Goal: Task Accomplishment & Management: Use online tool/utility

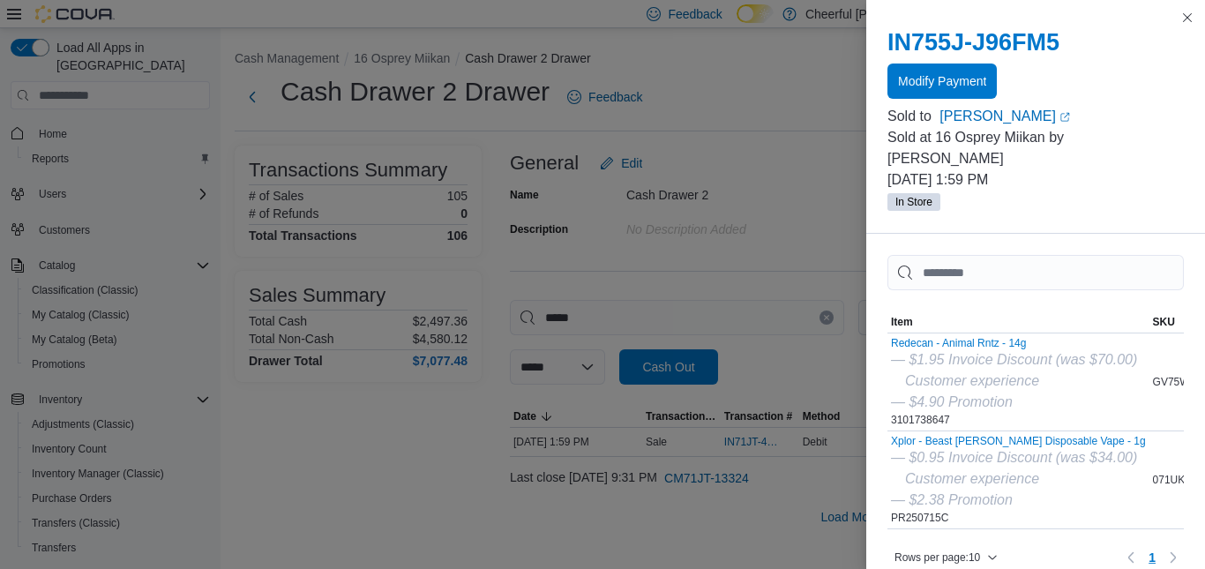
scroll to position [242, 0]
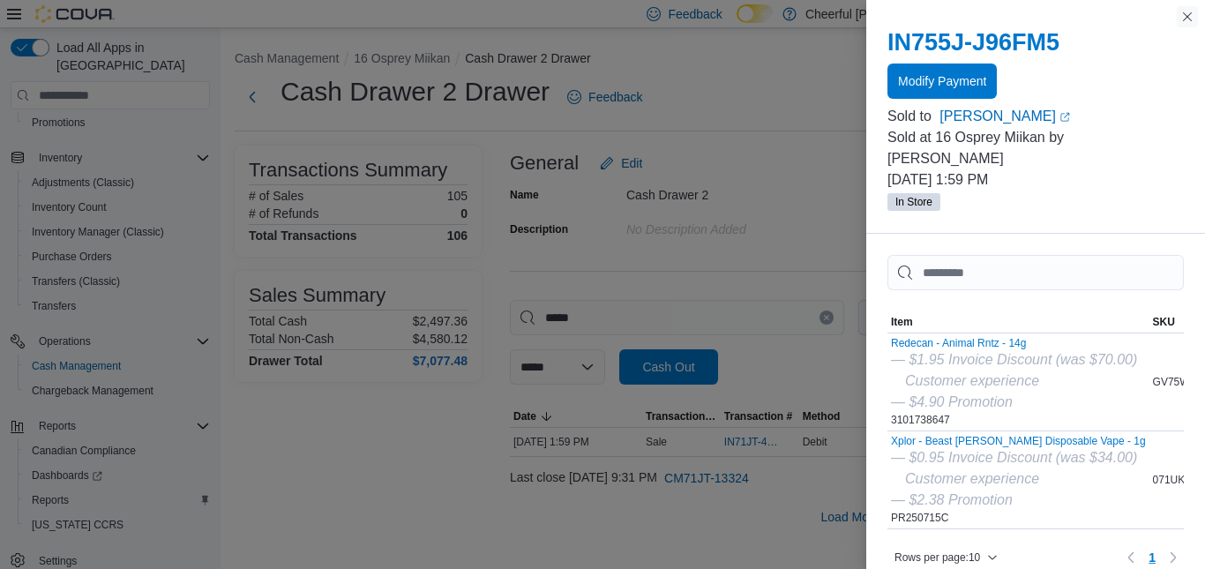
click at [1190, 15] on button "Close this dialog" at bounding box center [1187, 16] width 21 height 21
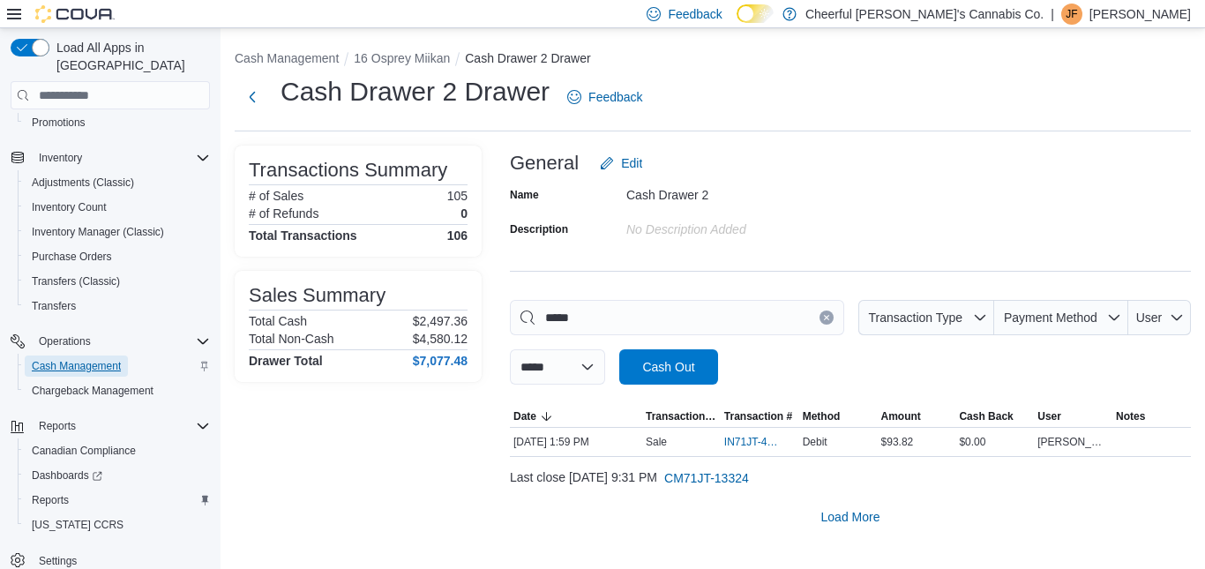
click at [79, 359] on span "Cash Management" at bounding box center [76, 366] width 89 height 14
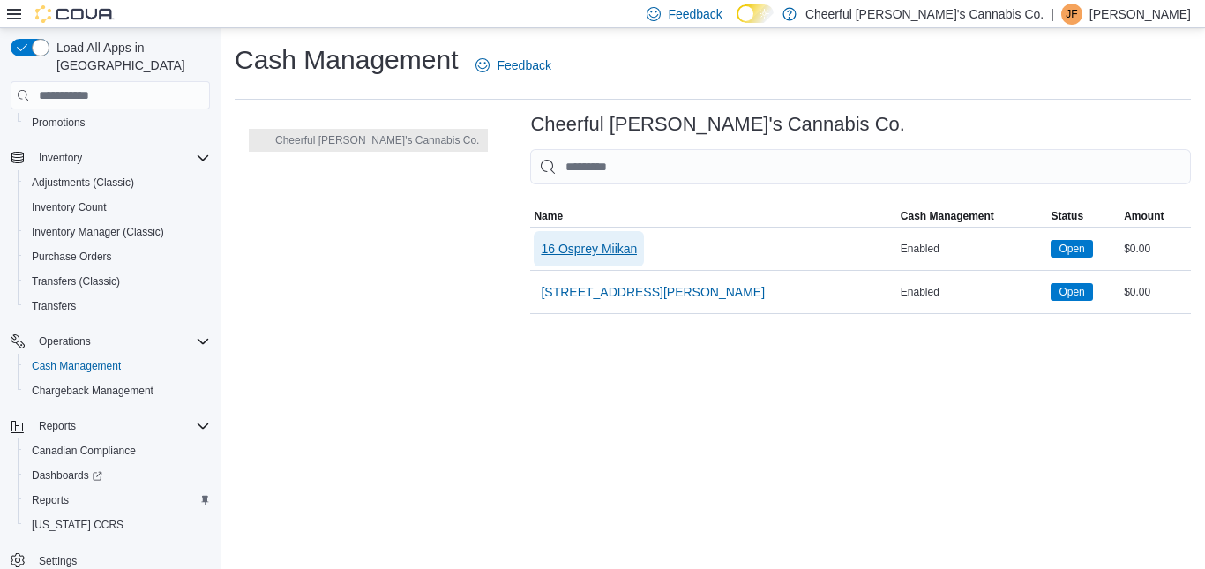
click at [576, 263] on button "16 Osprey Miikan" at bounding box center [589, 248] width 110 height 35
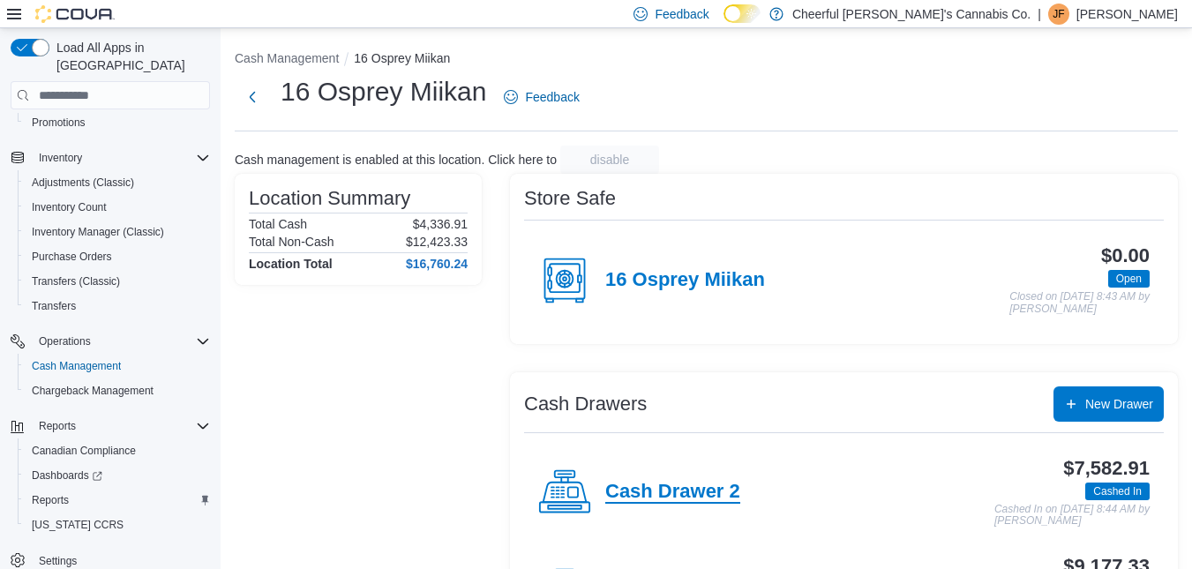
click at [656, 491] on h4 "Cash Drawer 2" at bounding box center [672, 492] width 135 height 23
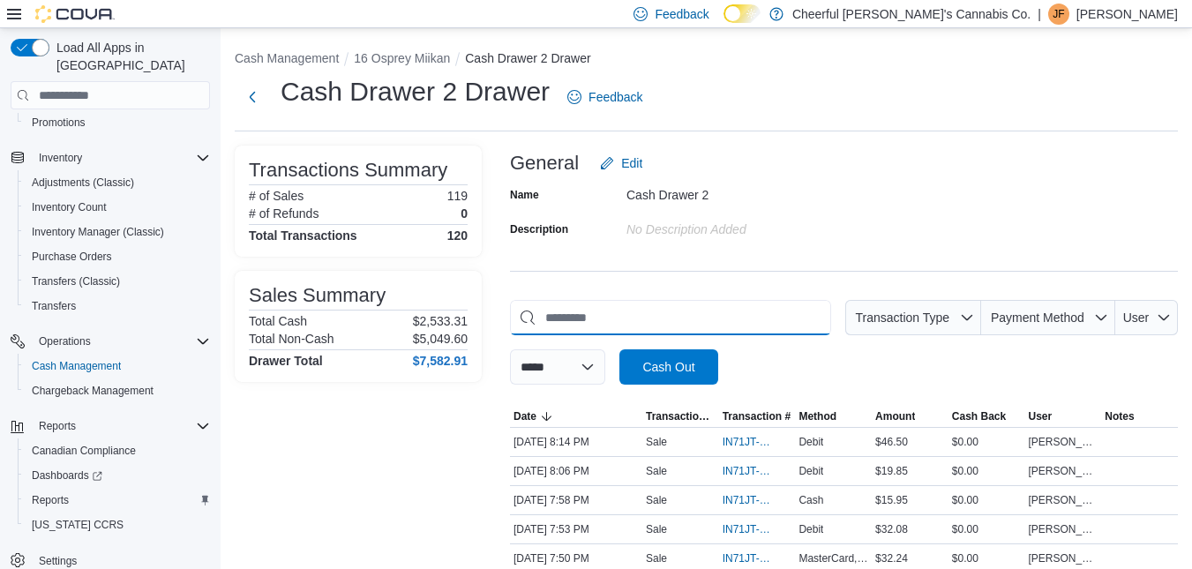
click at [558, 308] on input "This is a search bar. As you type, the results lower in the page will automatic…" at bounding box center [670, 317] width 321 height 35
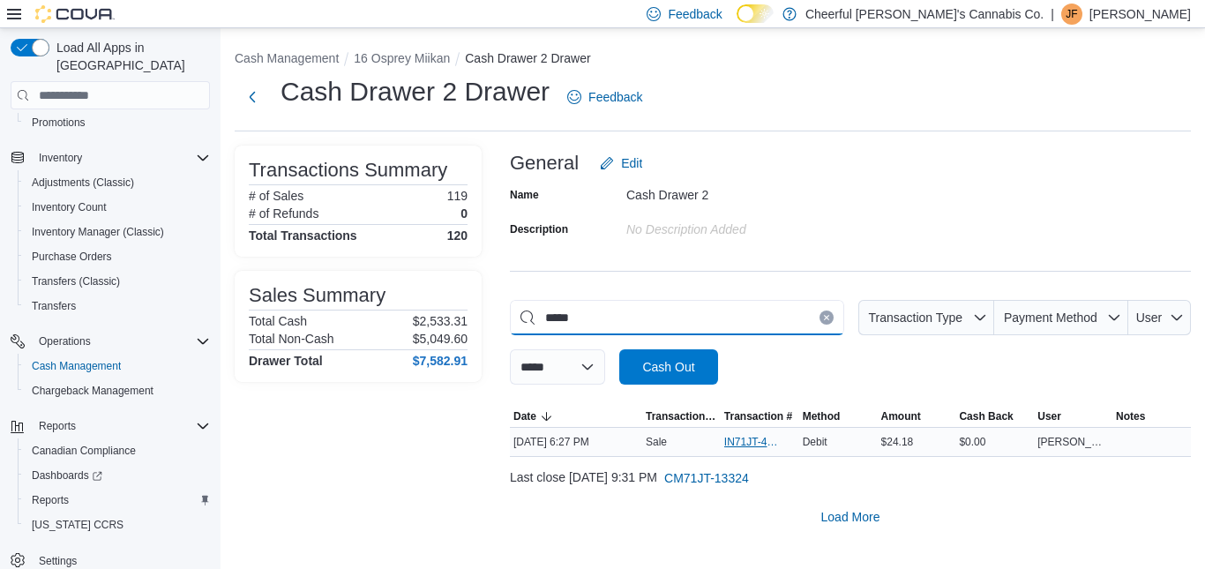
type input "*****"
click at [753, 439] on span "IN71JT-411793" at bounding box center [751, 442] width 54 height 14
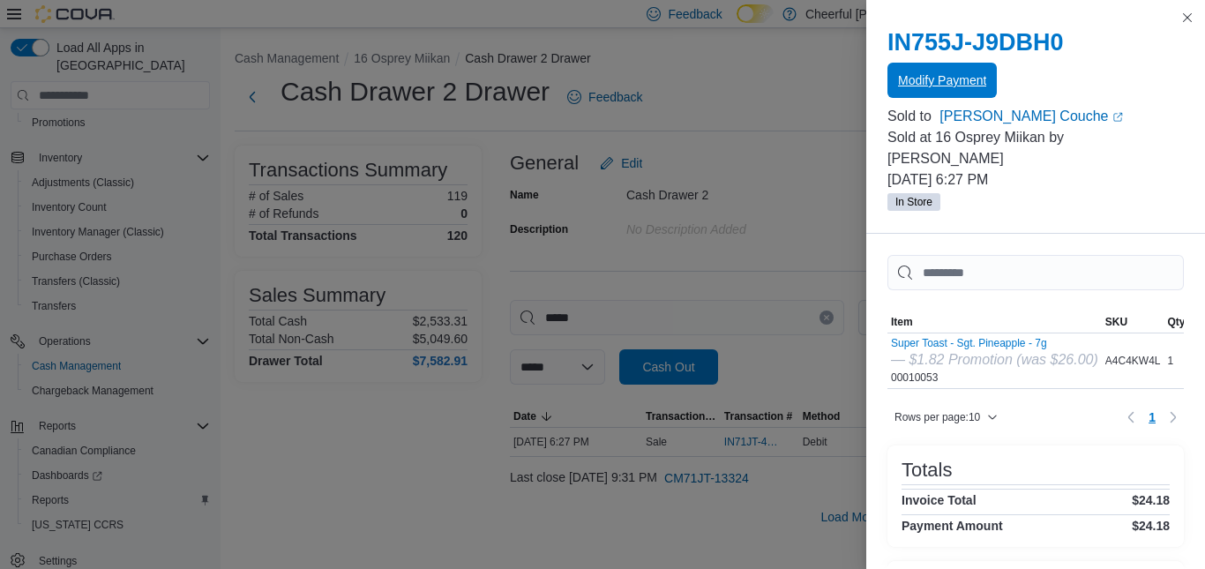
click at [934, 76] on span "Modify Payment" at bounding box center [942, 80] width 88 height 18
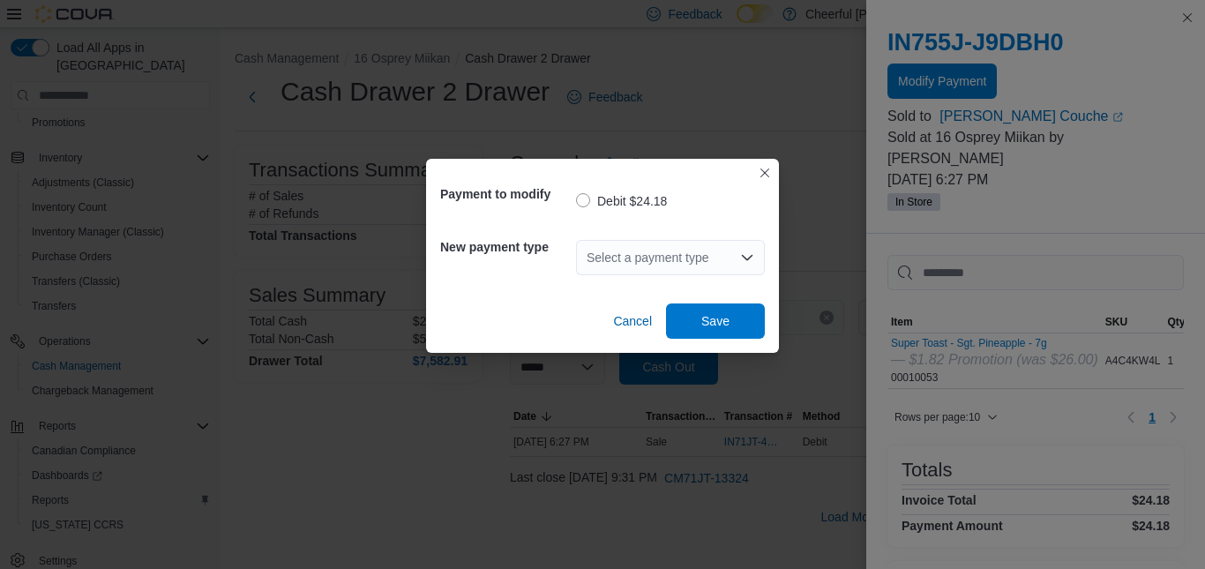
click at [742, 251] on icon "Open list of options" at bounding box center [747, 258] width 14 height 14
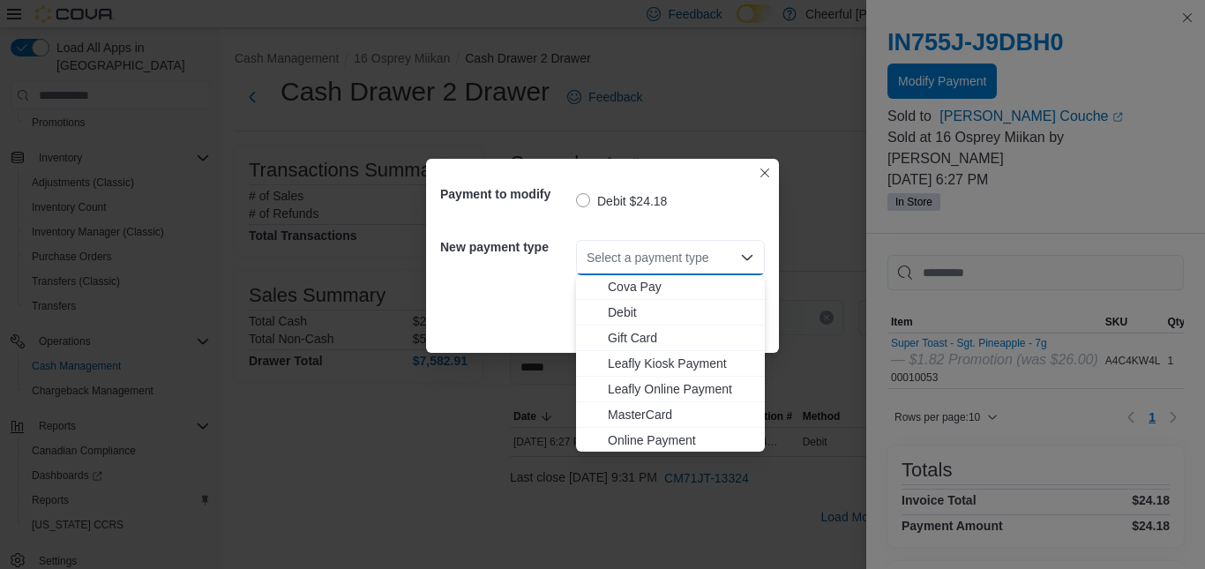
scroll to position [105, 0]
click at [655, 362] on span "MasterCard" at bounding box center [681, 362] width 146 height 18
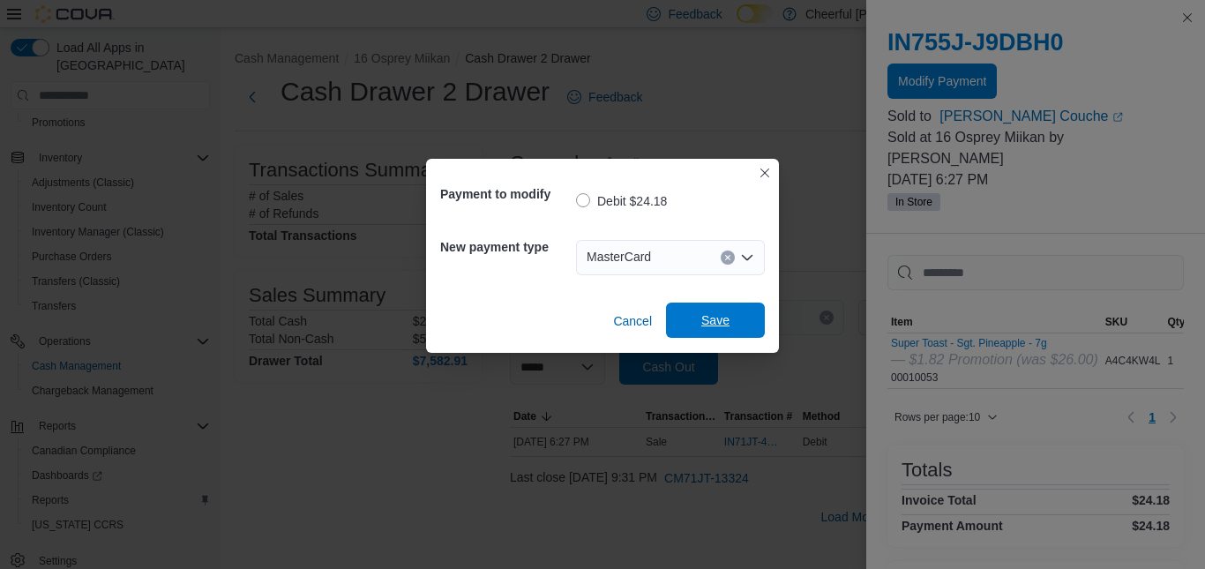
click at [690, 329] on span "Save" at bounding box center [716, 320] width 78 height 35
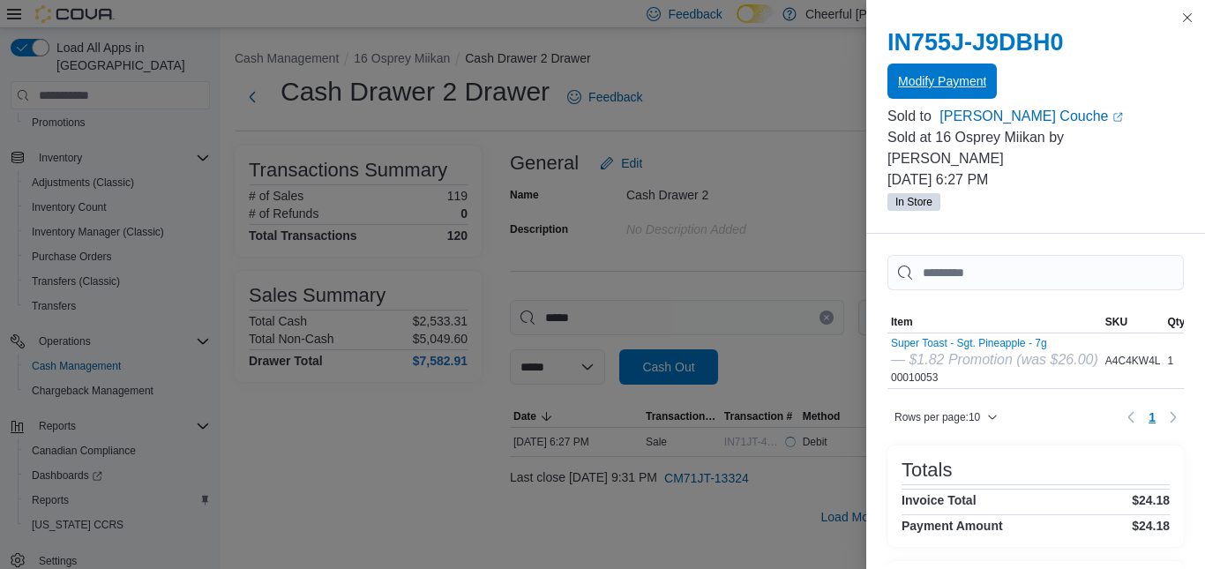
scroll to position [0, 0]
click at [1184, 19] on button "Close this dialog" at bounding box center [1187, 16] width 21 height 21
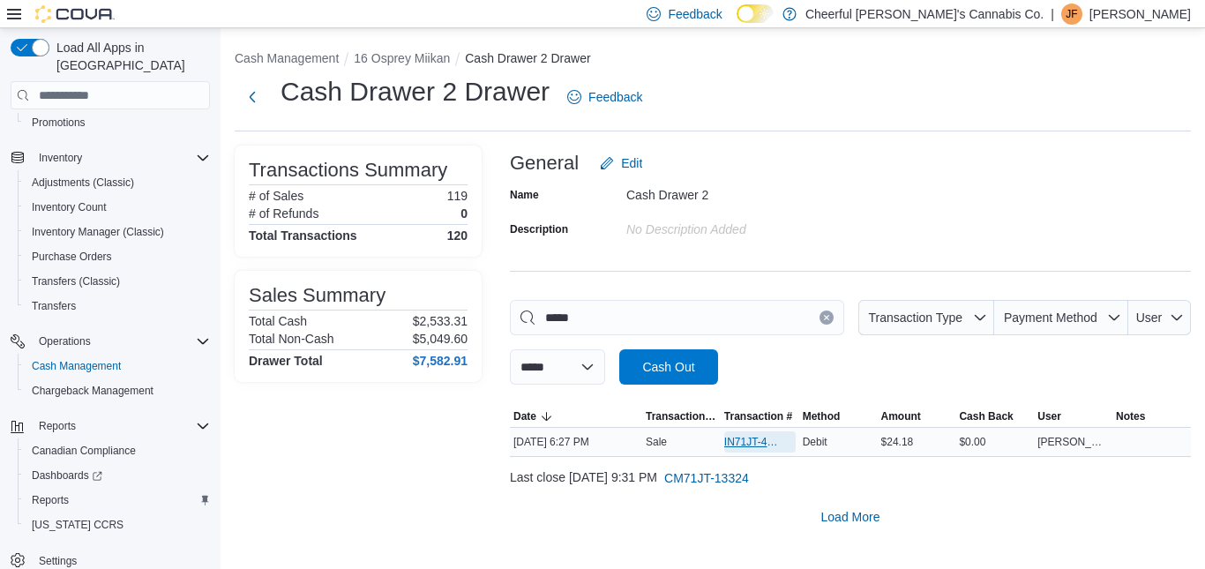
click at [749, 431] on span "IN71JT-411793" at bounding box center [759, 441] width 71 height 21
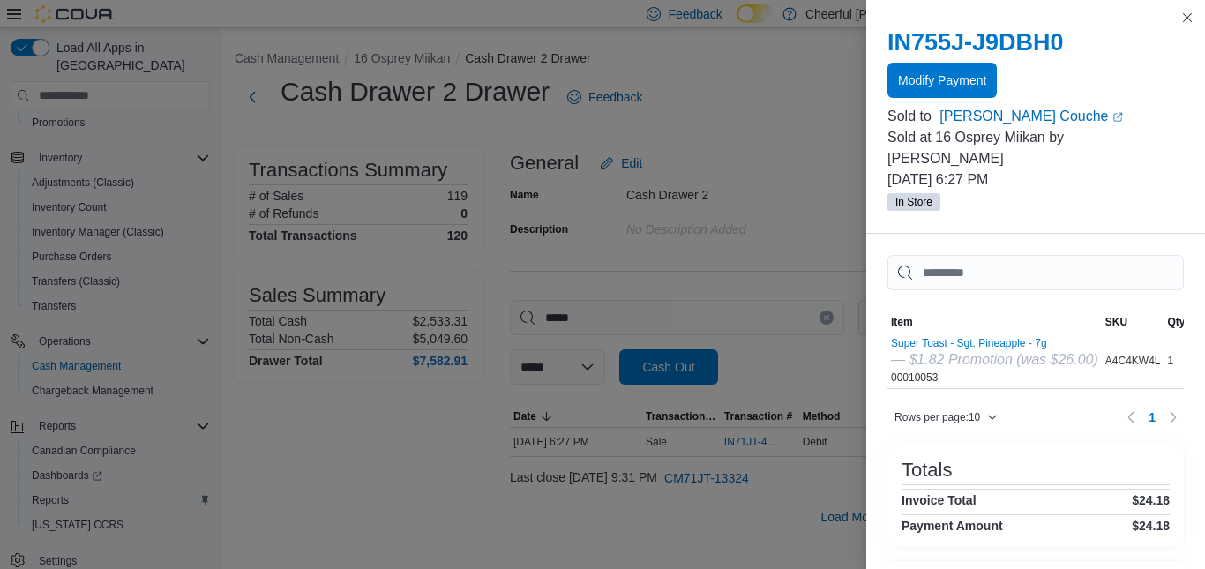
click at [909, 79] on span "Modify Payment" at bounding box center [942, 80] width 88 height 18
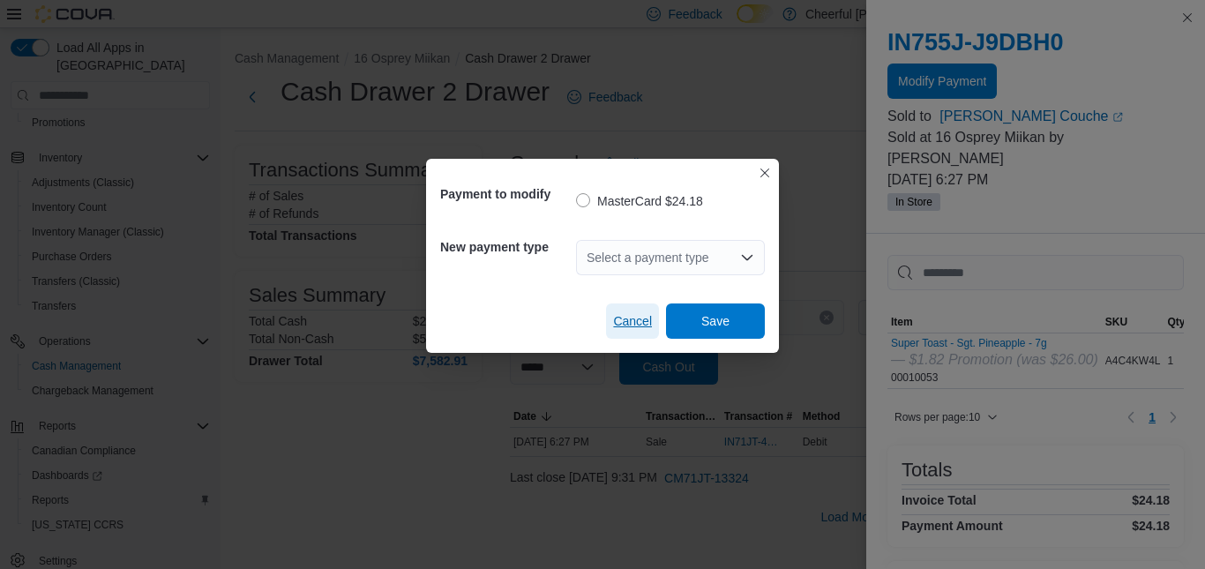
click at [631, 330] on span "Cancel" at bounding box center [632, 321] width 39 height 18
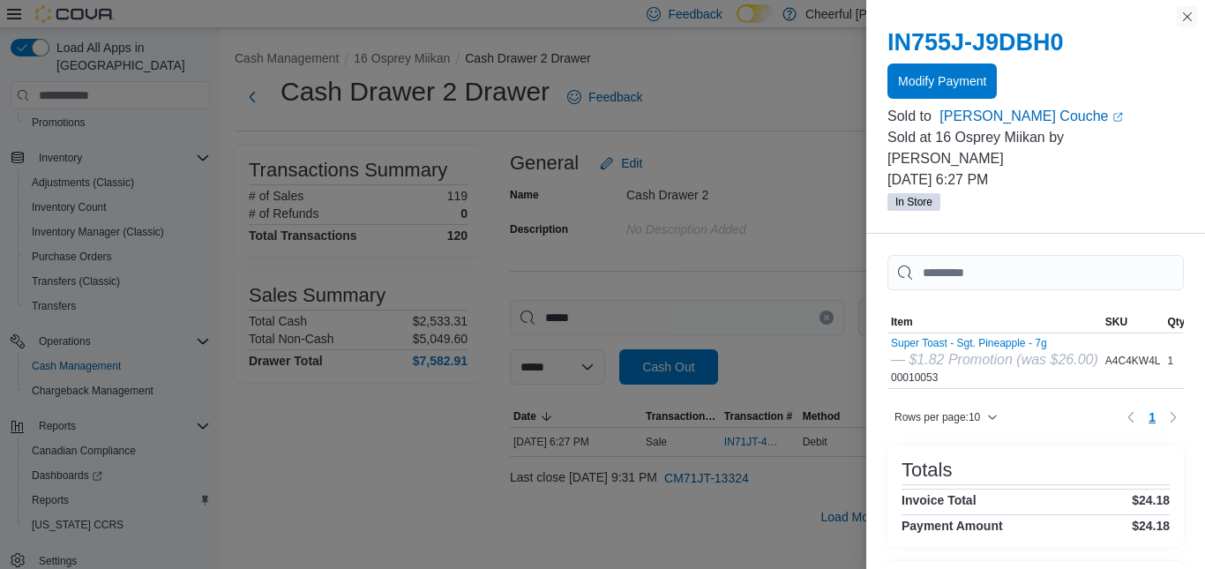
click at [1185, 17] on button "Close this dialog" at bounding box center [1187, 16] width 21 height 21
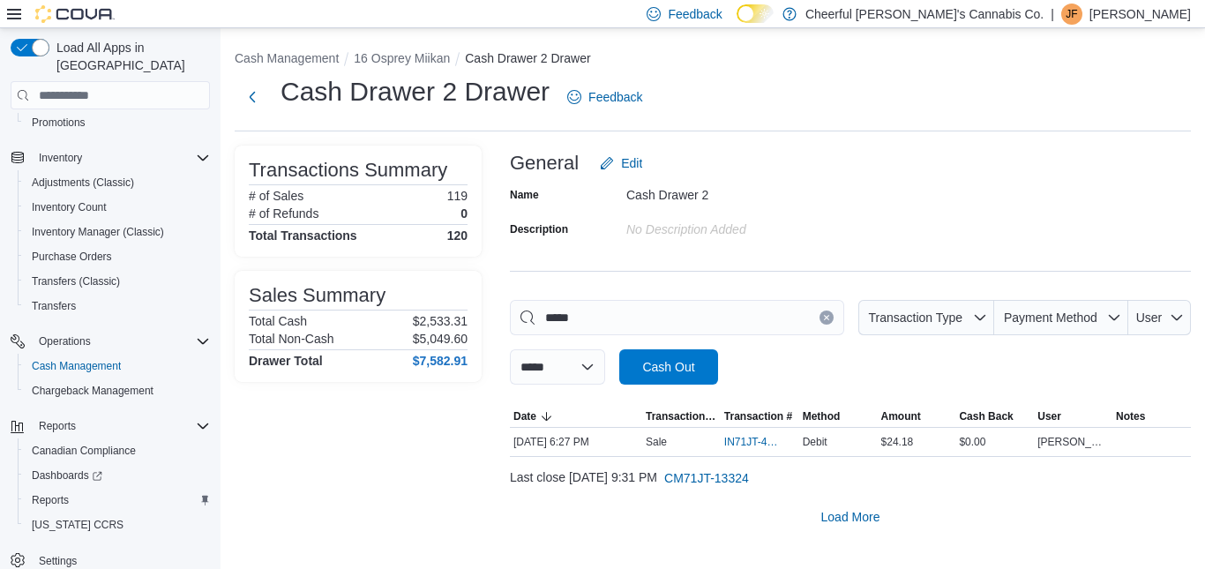
click at [826, 317] on icon "Clear input" at bounding box center [826, 318] width 4 height 4
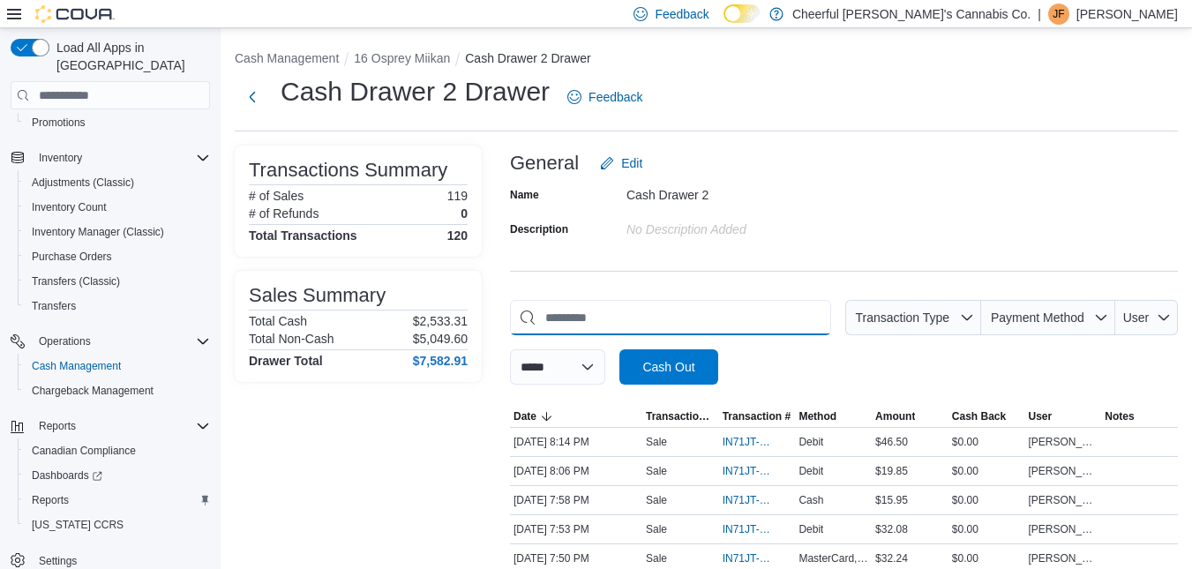
click at [610, 309] on input "This is a search bar. As you type, the results lower in the page will automatic…" at bounding box center [670, 317] width 321 height 35
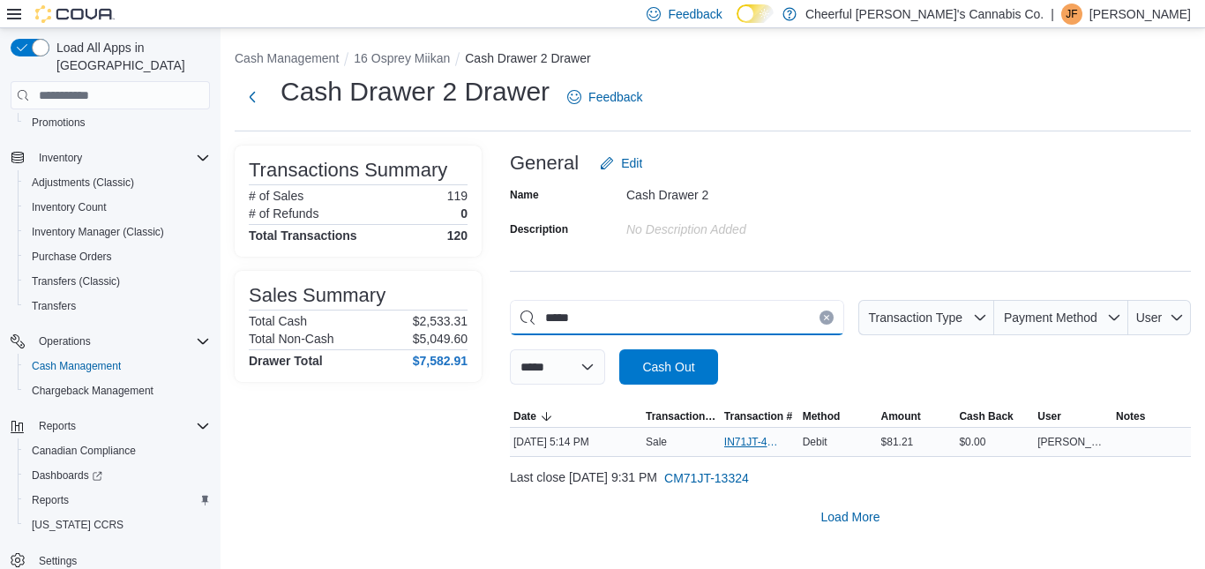
type input "*****"
click at [738, 438] on span "IN71JT-411756" at bounding box center [751, 442] width 54 height 14
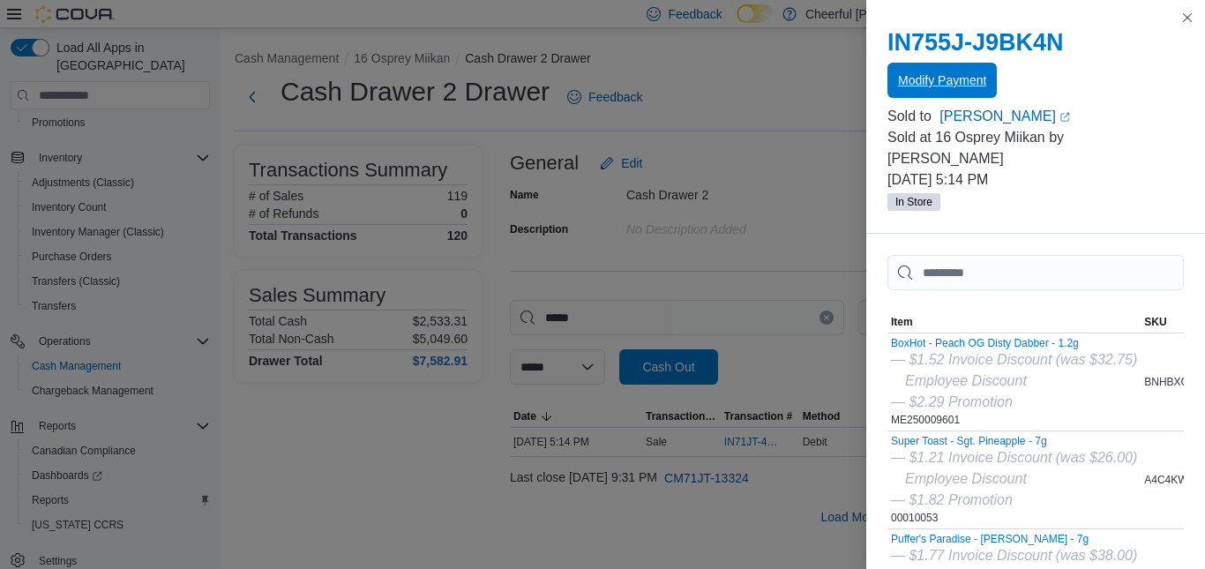
click at [960, 86] on span "Modify Payment" at bounding box center [942, 80] width 88 height 18
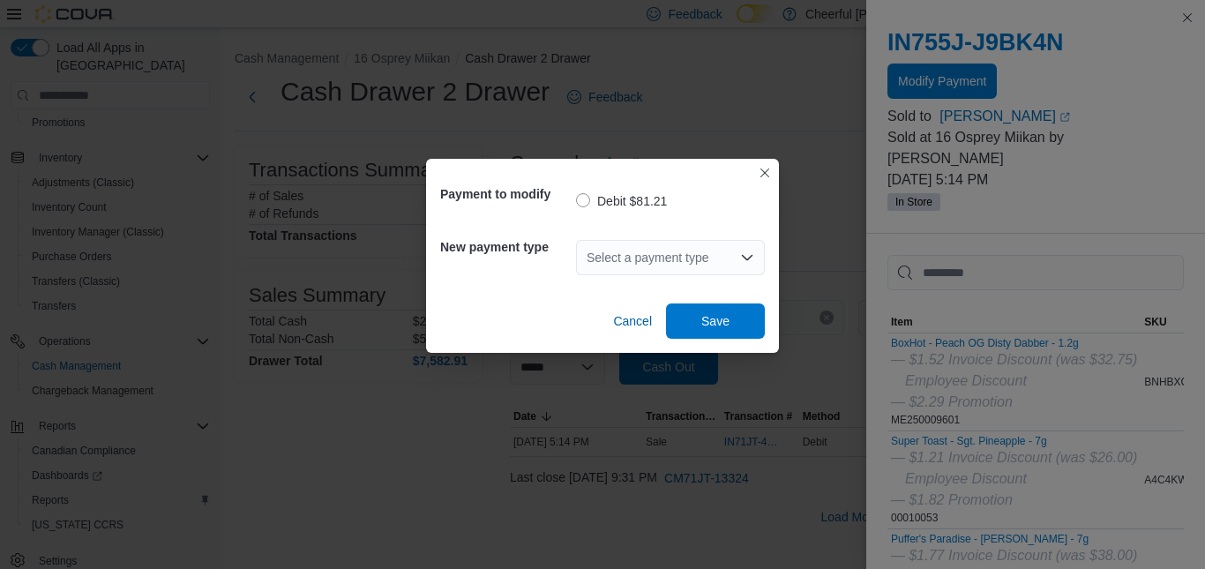
click at [740, 258] on icon "Open list of options" at bounding box center [747, 258] width 14 height 14
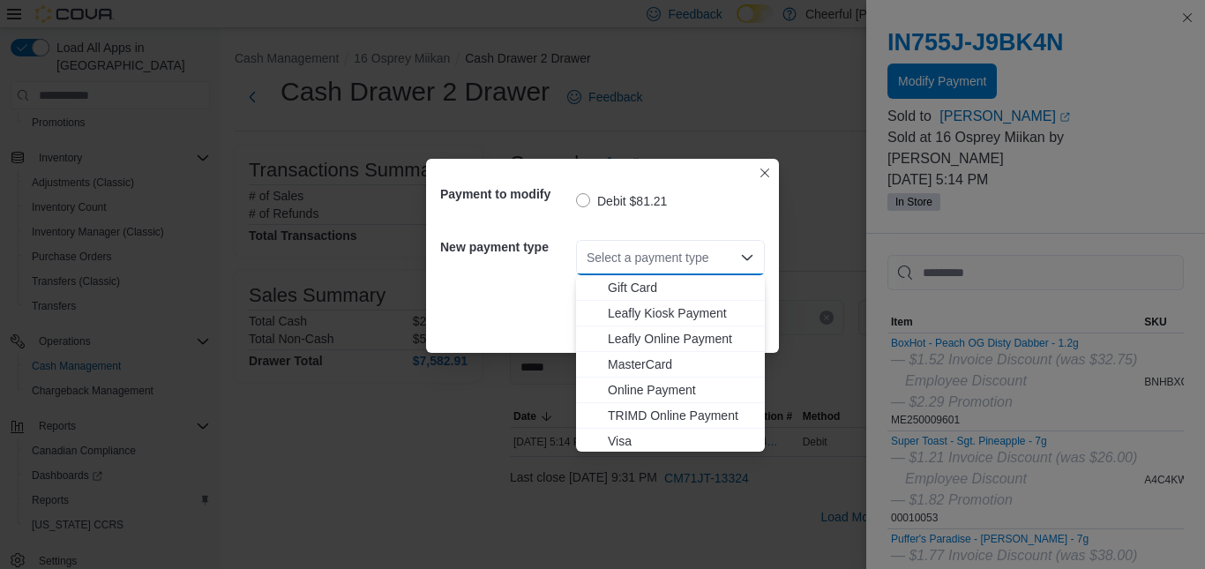
scroll to position [105, 0]
click at [648, 357] on span "MasterCard" at bounding box center [681, 362] width 146 height 18
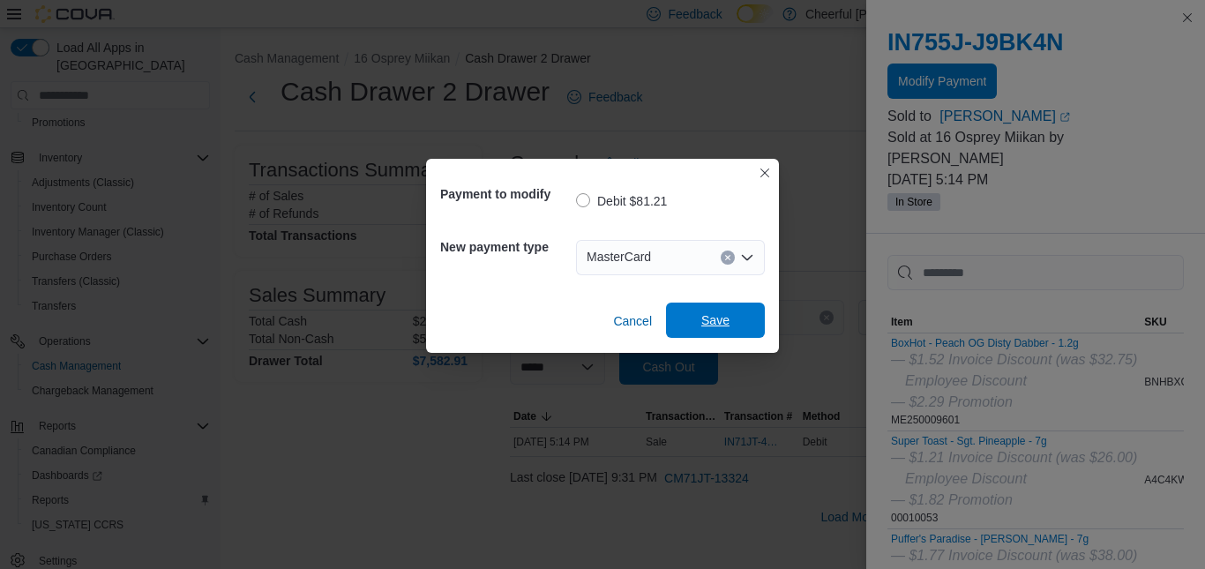
click at [700, 320] on span "Save" at bounding box center [716, 320] width 78 height 35
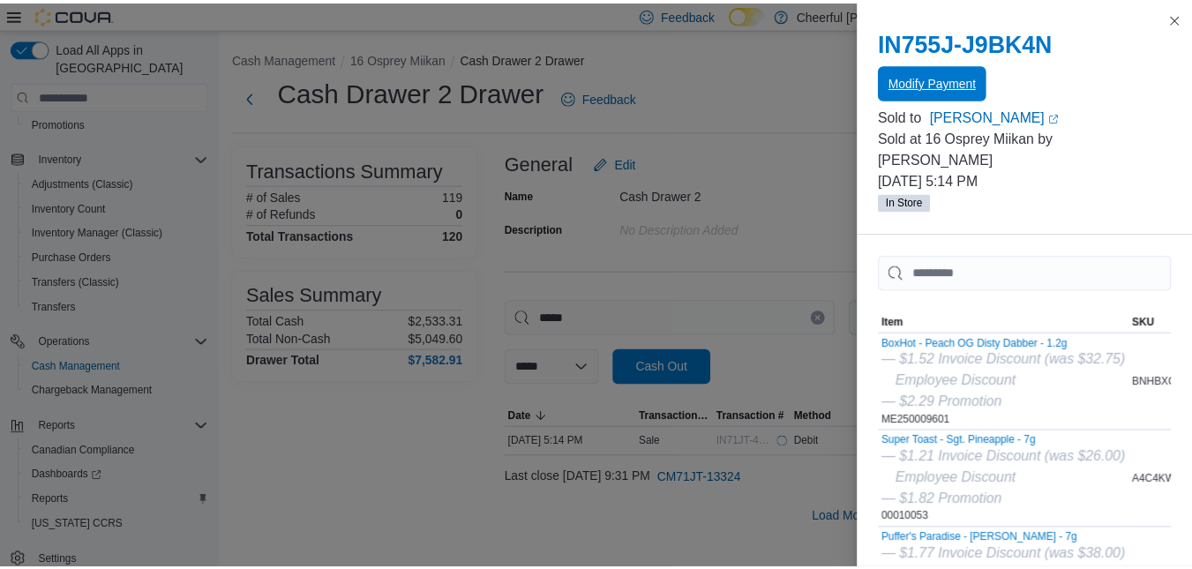
scroll to position [0, 0]
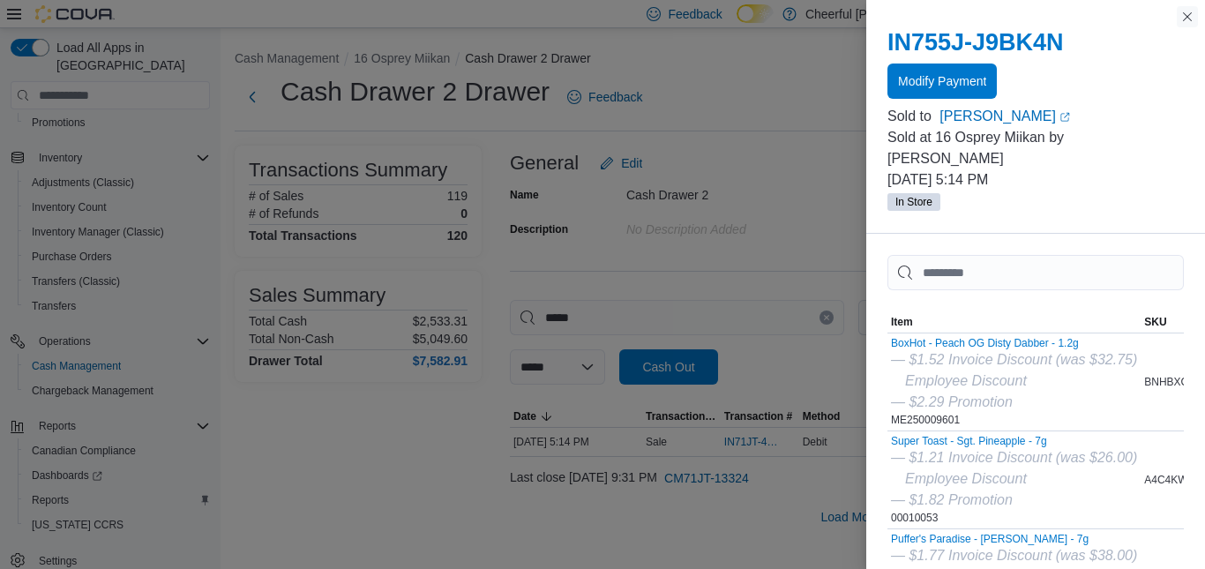
click at [1187, 19] on button "Close this dialog" at bounding box center [1187, 16] width 21 height 21
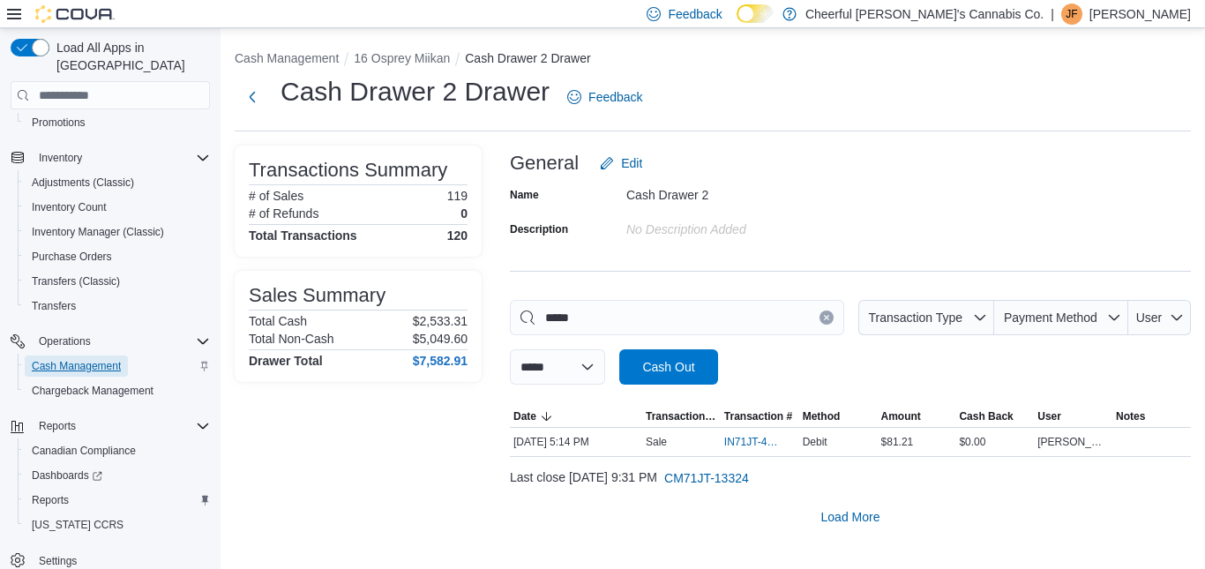
click at [77, 356] on span "Cash Management" at bounding box center [76, 366] width 89 height 21
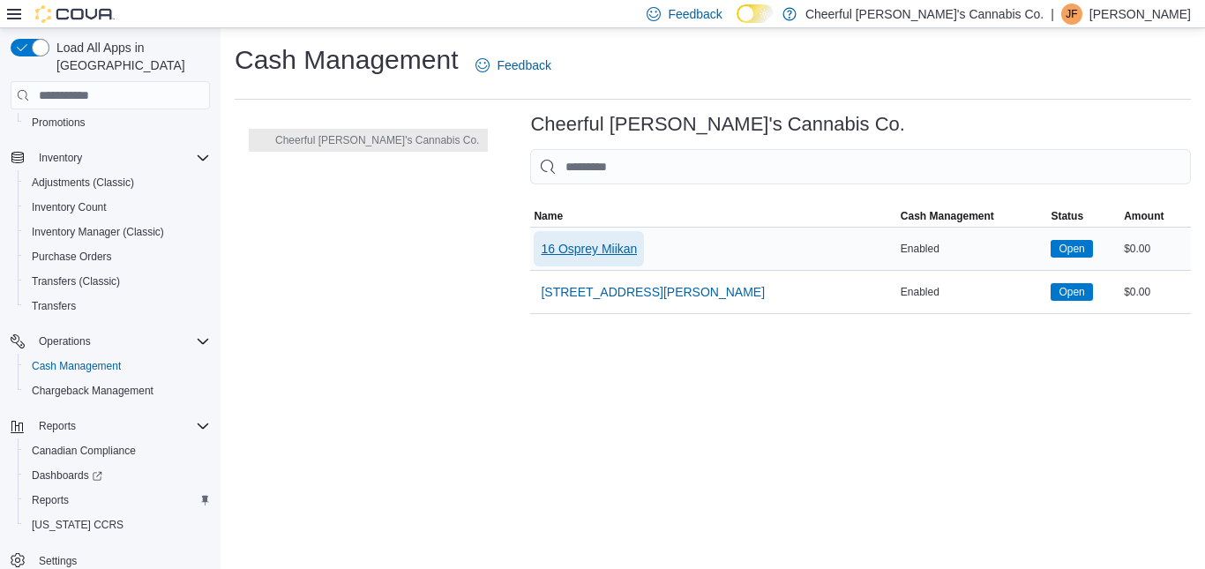
click at [547, 243] on span "16 Osprey Miikan" at bounding box center [589, 249] width 96 height 18
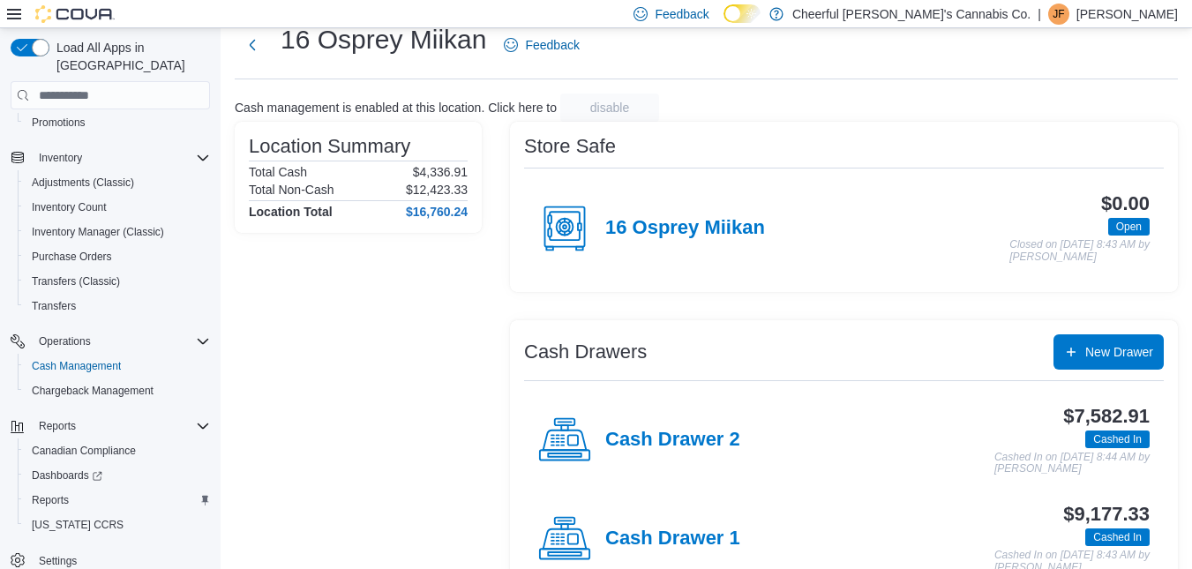
scroll to position [99, 0]
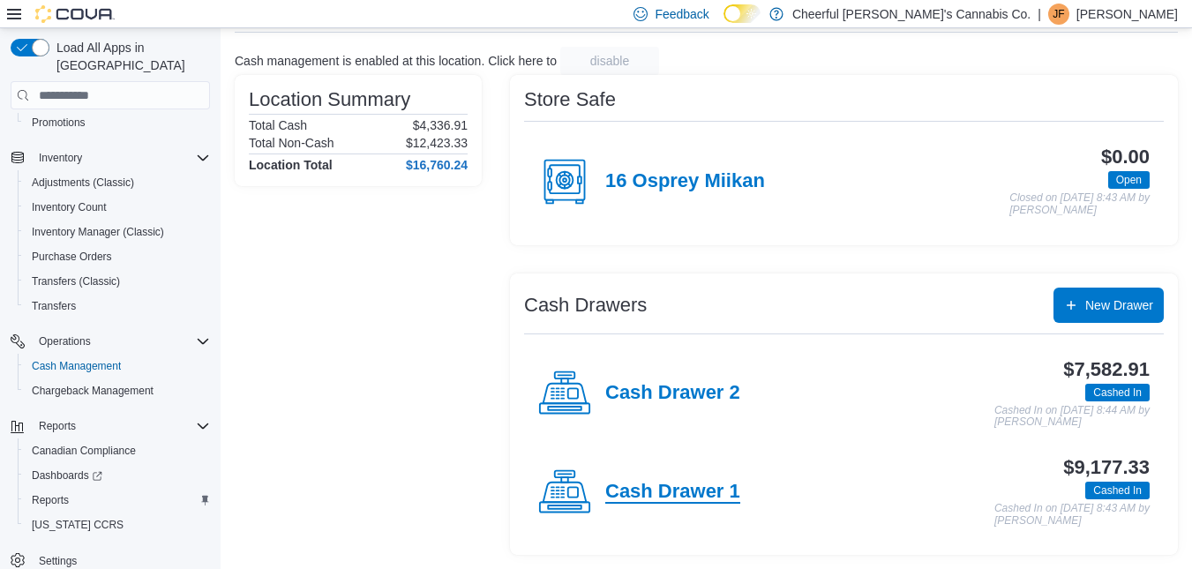
click at [695, 501] on h4 "Cash Drawer 1" at bounding box center [672, 492] width 135 height 23
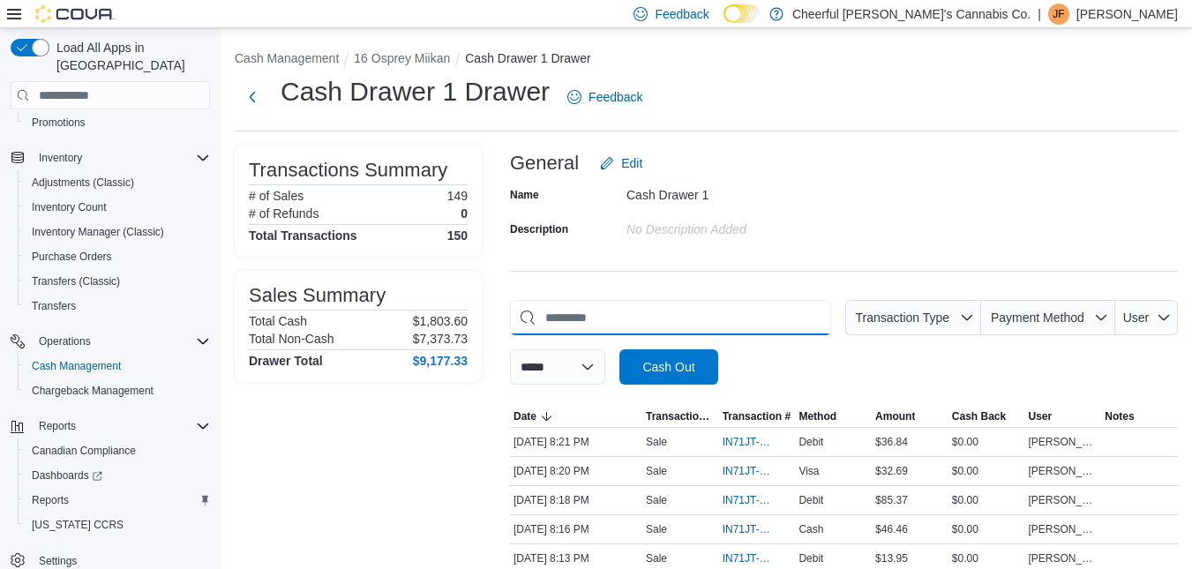
click at [618, 315] on input "This is a search bar. As you type, the results lower in the page will automatic…" at bounding box center [670, 317] width 321 height 35
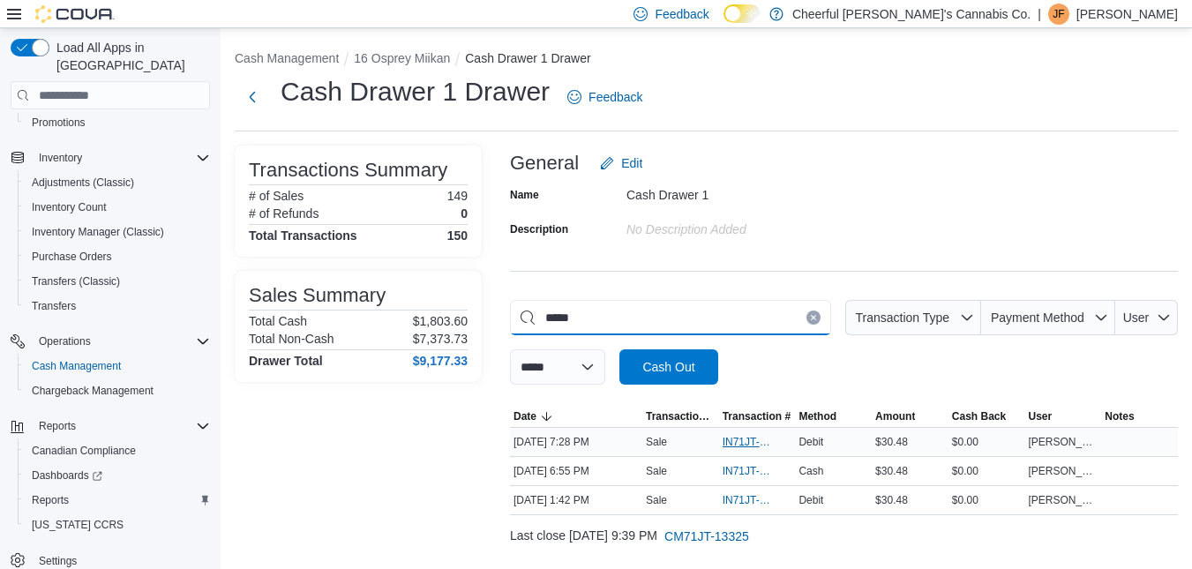
type input "*****"
click at [741, 445] on span "IN71JT-411821" at bounding box center [749, 442] width 52 height 14
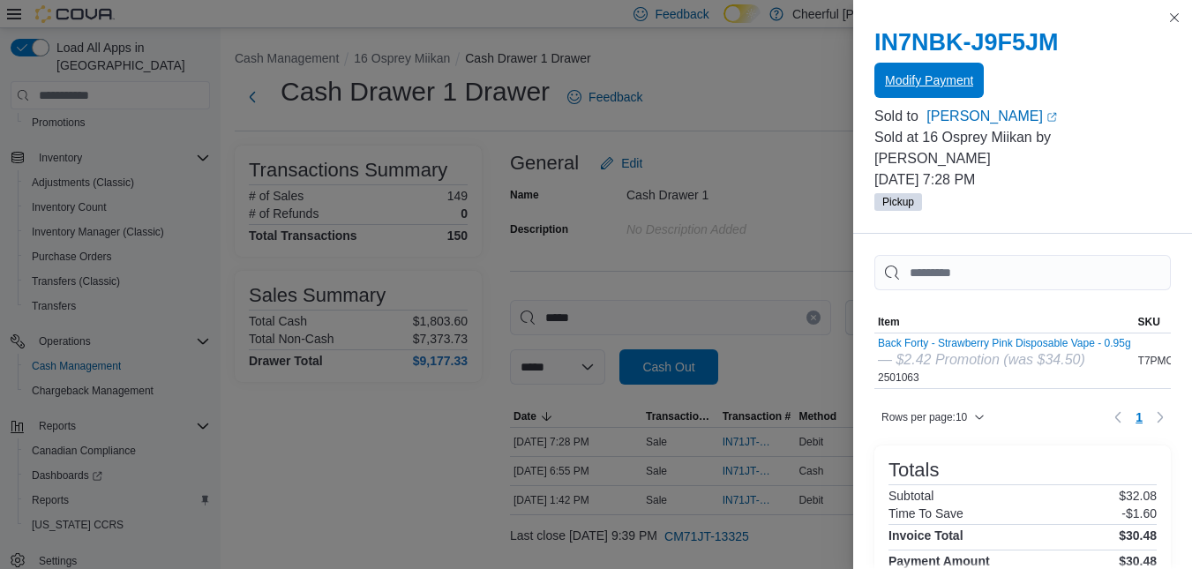
click at [926, 74] on span "Modify Payment" at bounding box center [929, 80] width 88 height 18
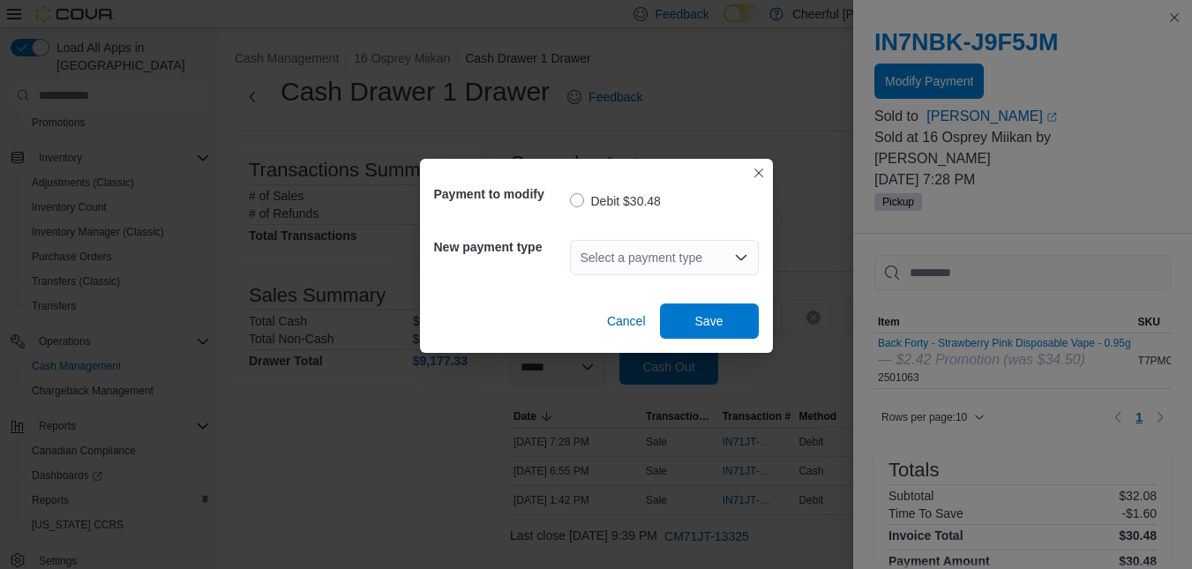
click at [735, 251] on icon "Open list of options" at bounding box center [741, 258] width 14 height 14
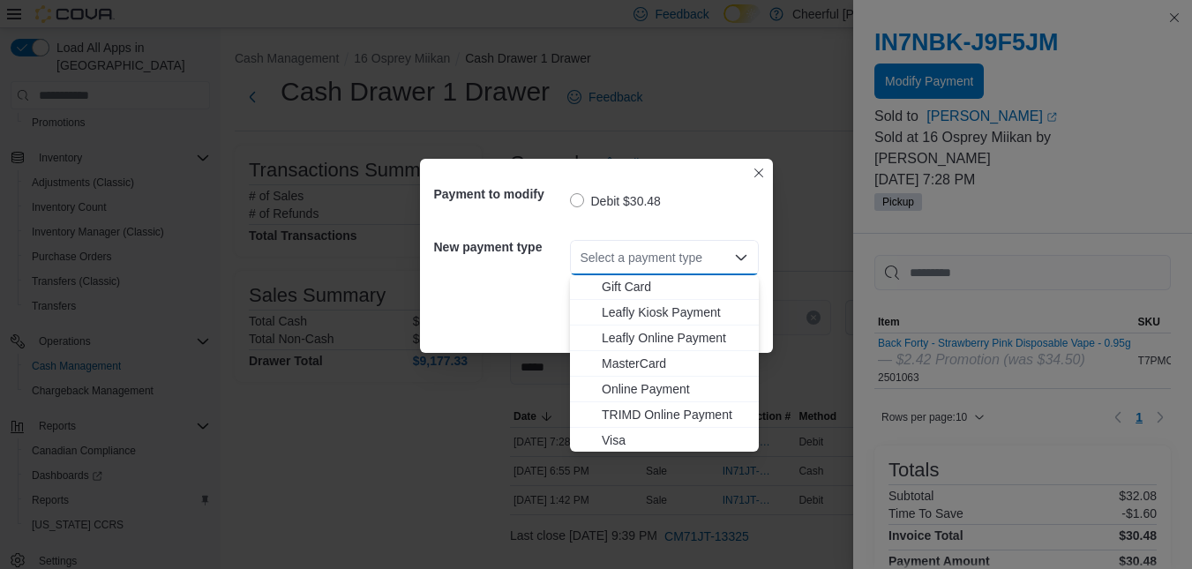
scroll to position [105, 0]
click at [640, 355] on span "MasterCard" at bounding box center [675, 362] width 146 height 18
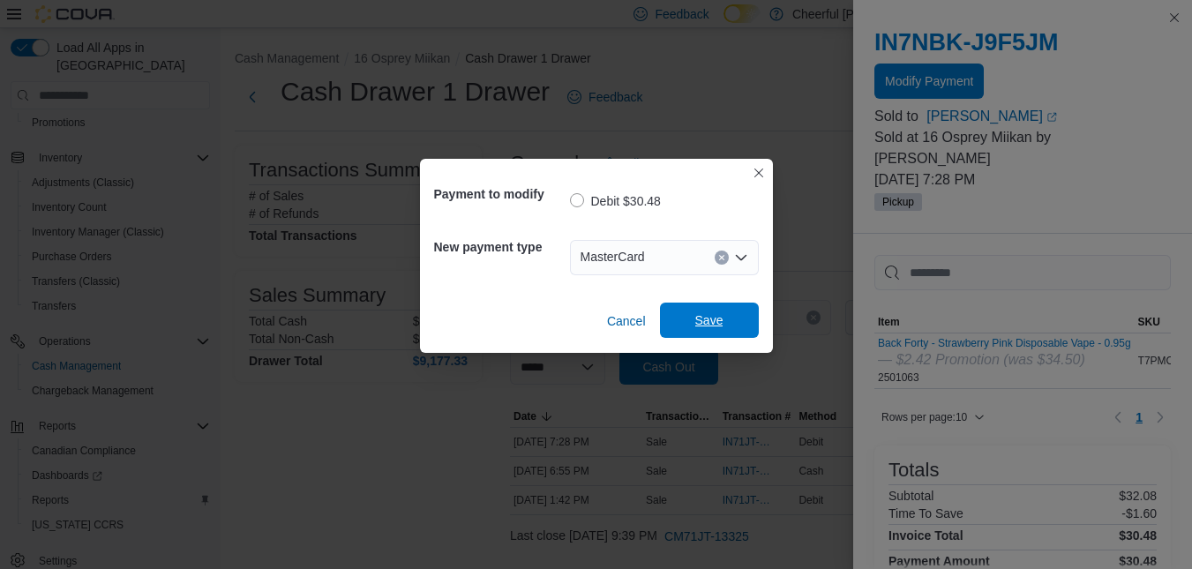
click at [716, 314] on span "Save" at bounding box center [709, 320] width 28 height 18
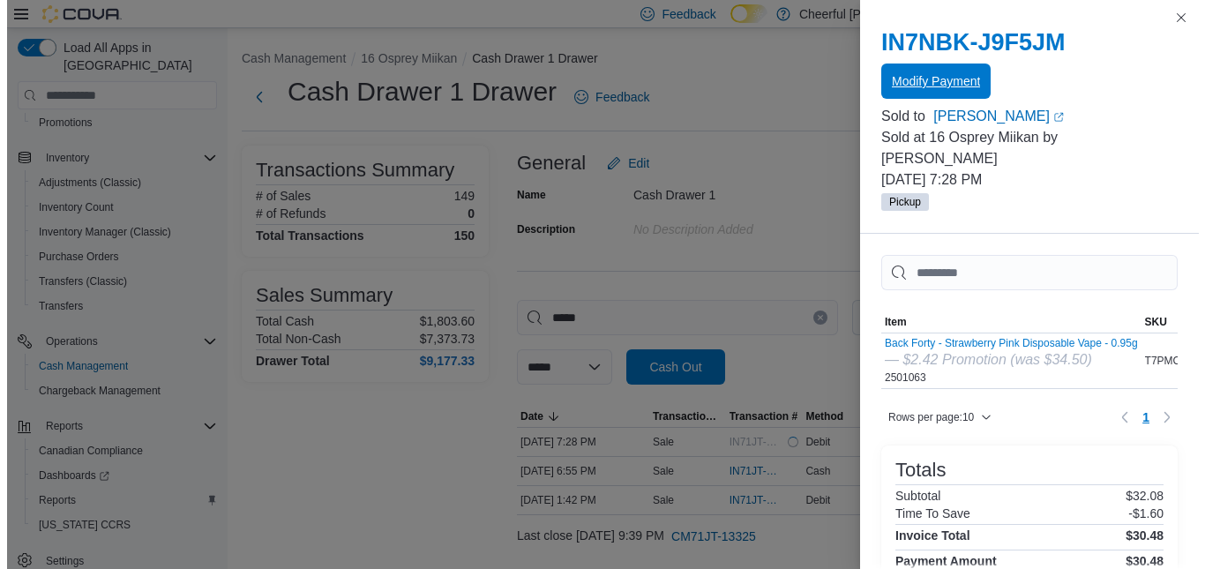
scroll to position [0, 0]
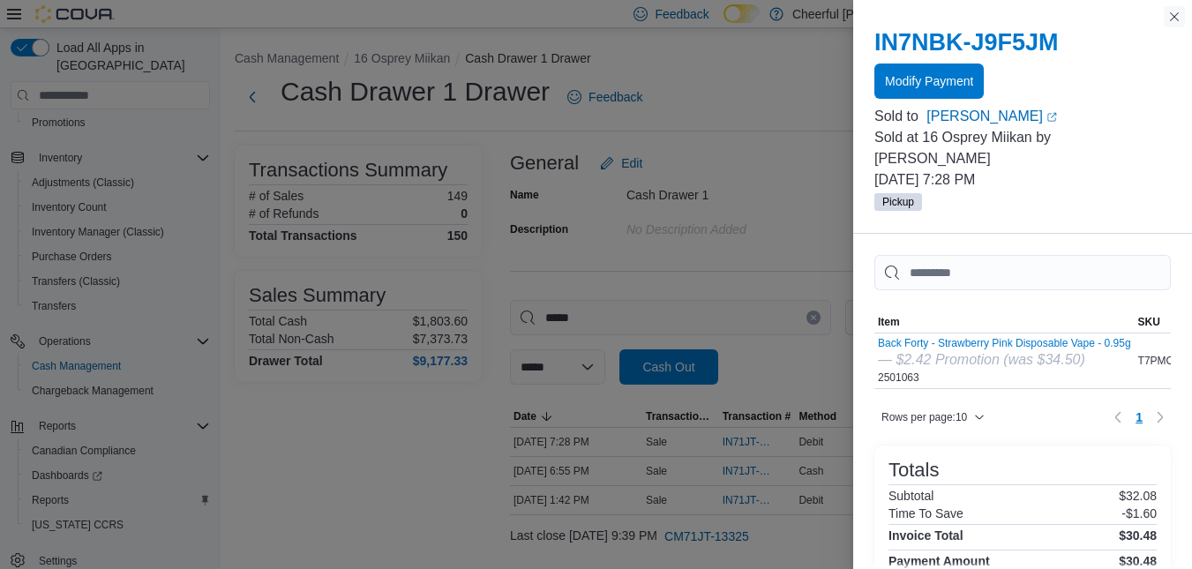
click at [1176, 18] on button "Close this dialog" at bounding box center [1174, 16] width 21 height 21
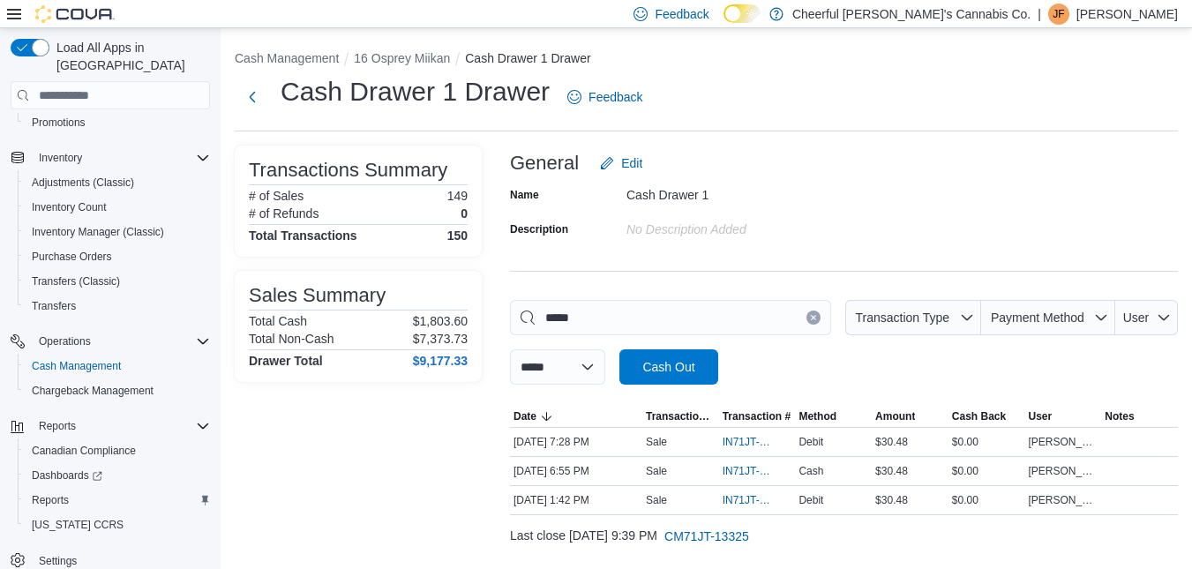
click at [817, 320] on icon "Clear input" at bounding box center [813, 317] width 7 height 7
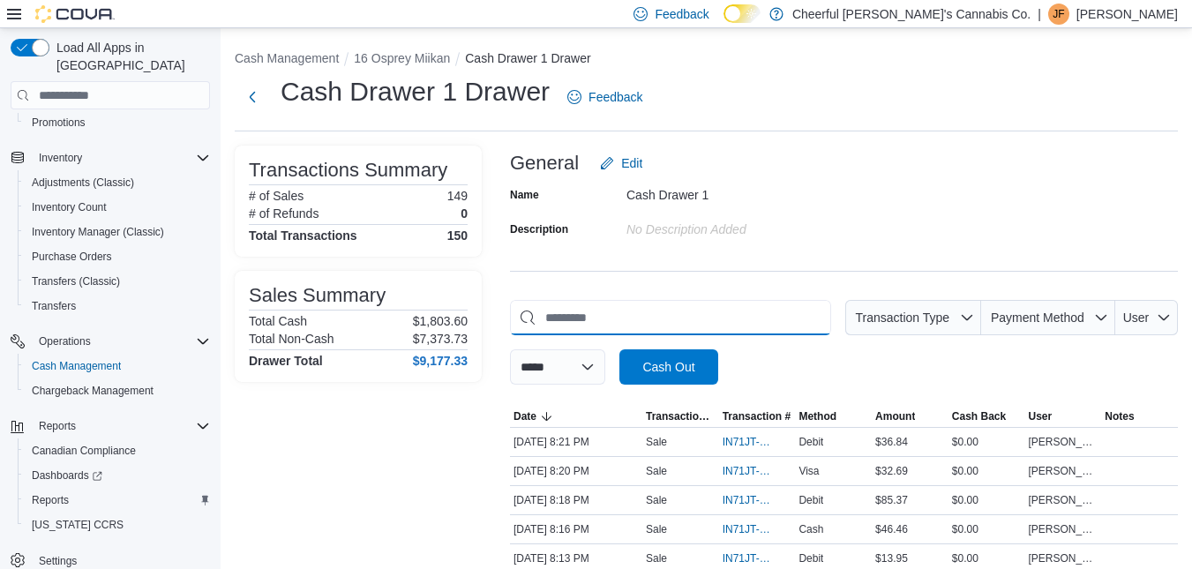
click at [624, 318] on input "This is a search bar. As you type, the results lower in the page will automatic…" at bounding box center [670, 317] width 321 height 35
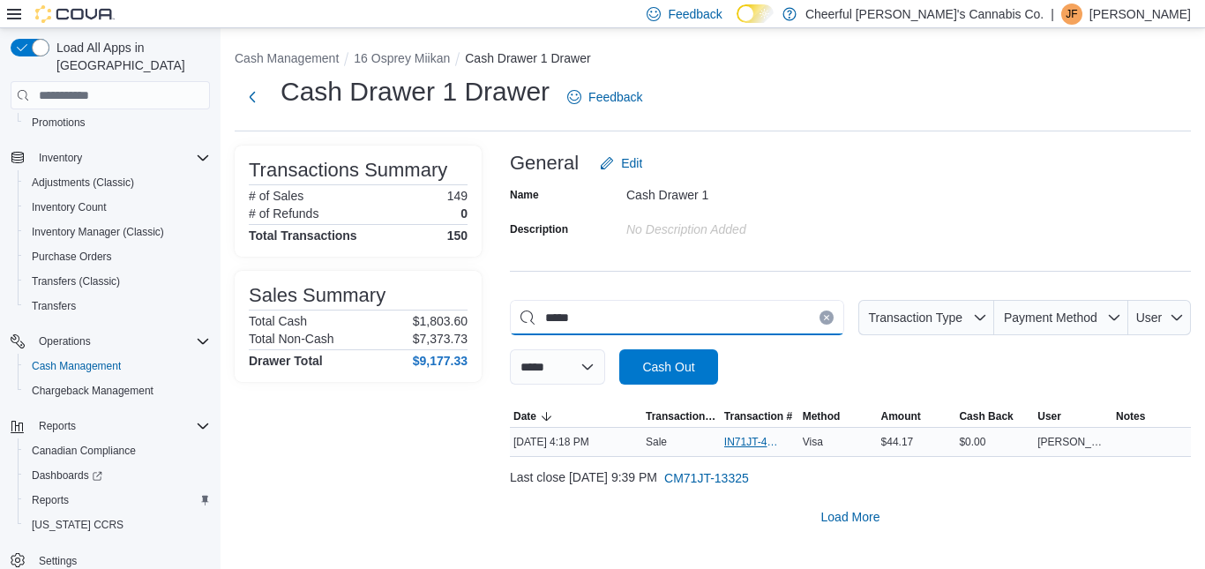
type input "*****"
click at [750, 440] on span "IN71JT-411718" at bounding box center [751, 442] width 54 height 14
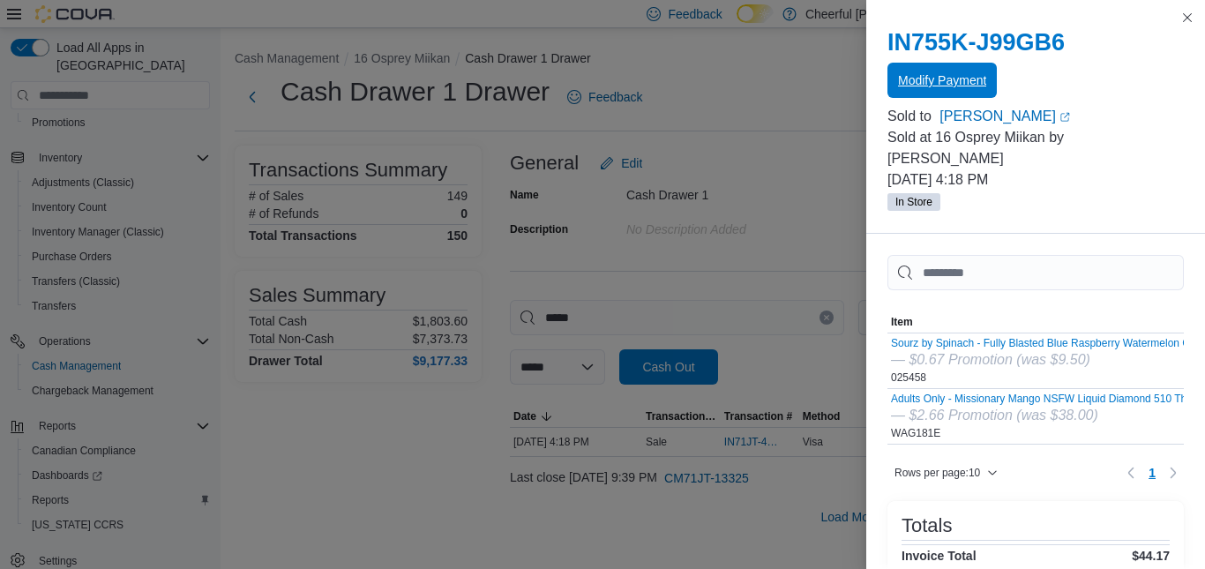
click at [932, 84] on span "Modify Payment" at bounding box center [942, 80] width 88 height 18
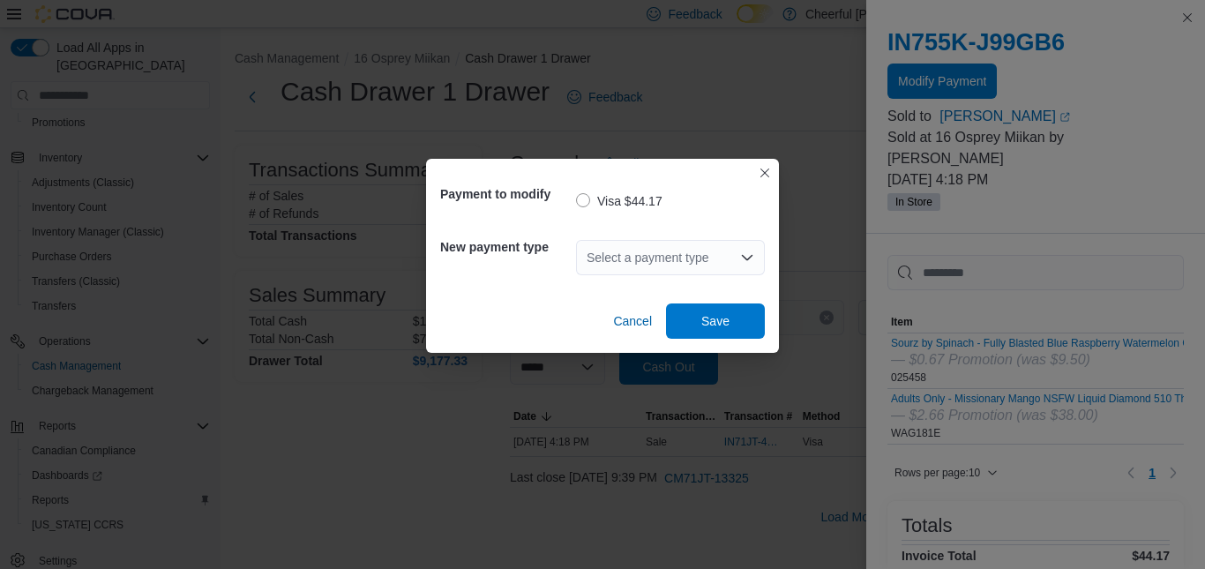
click at [737, 251] on div "Select a payment type" at bounding box center [670, 257] width 189 height 35
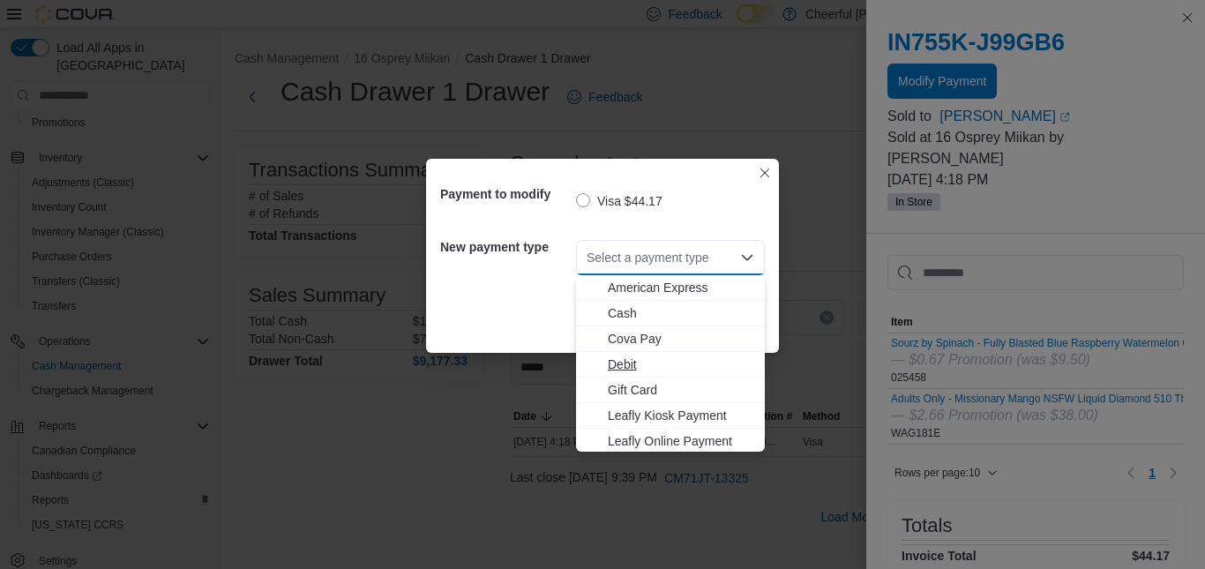
click at [622, 356] on span "Debit" at bounding box center [681, 365] width 146 height 18
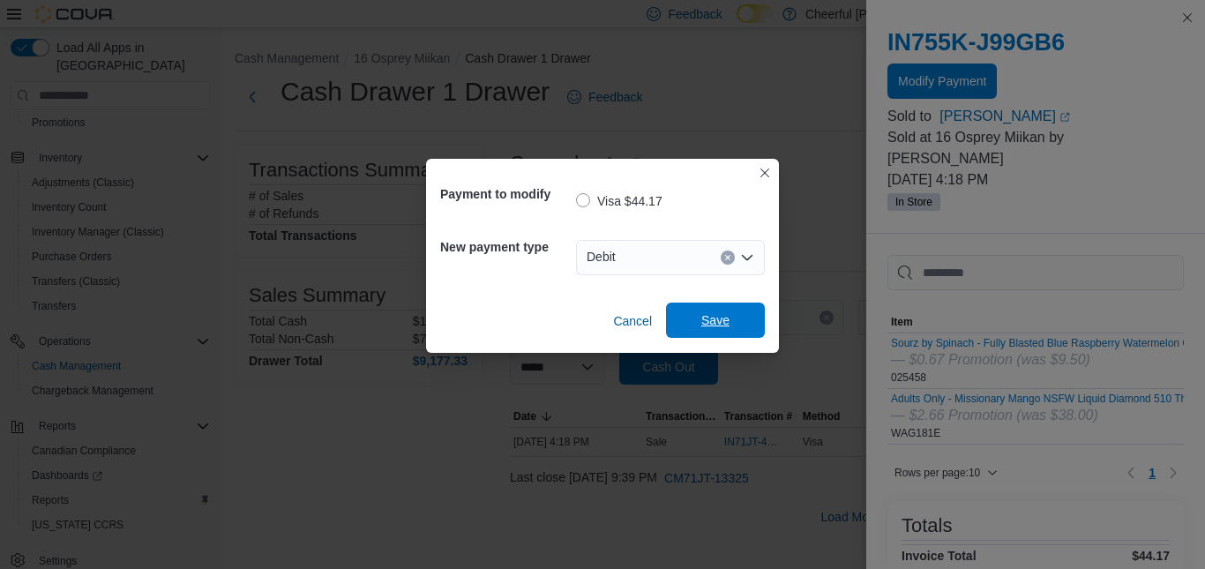
click at [730, 318] on span "Save" at bounding box center [716, 320] width 78 height 35
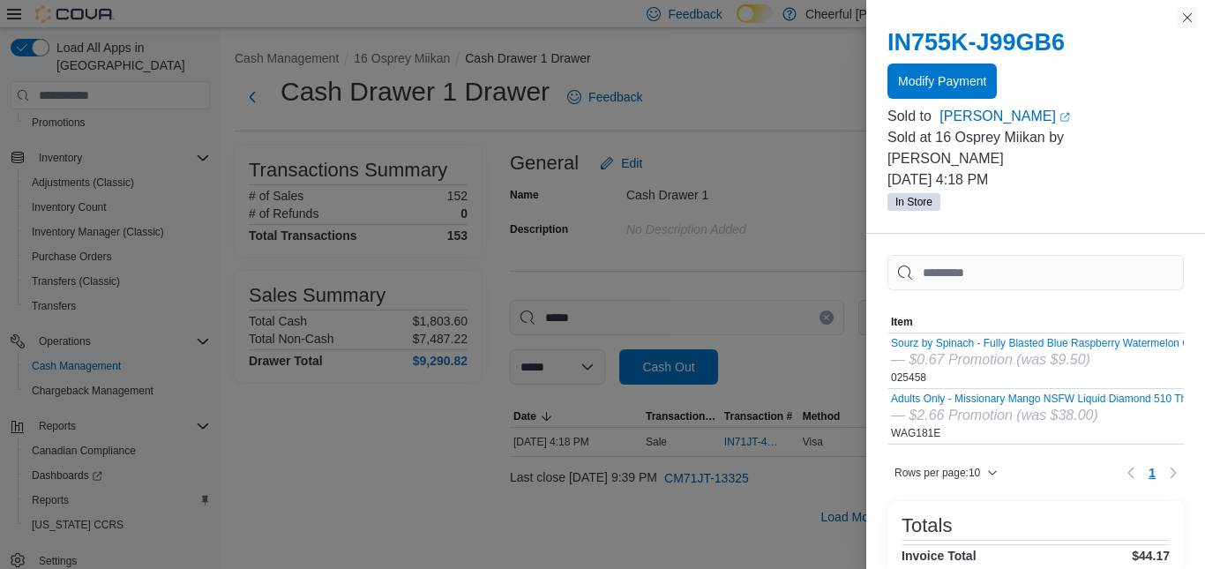
click at [1185, 14] on button "Close this dialog" at bounding box center [1187, 17] width 21 height 21
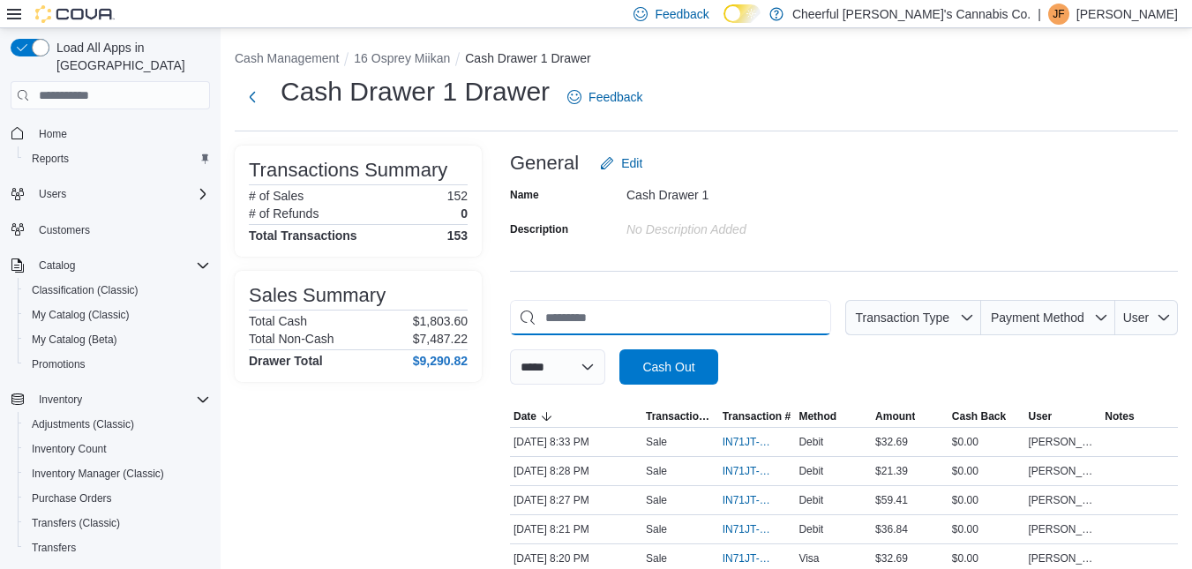
click at [671, 305] on input "This is a search bar. As you type, the results lower in the page will automatic…" at bounding box center [670, 317] width 321 height 35
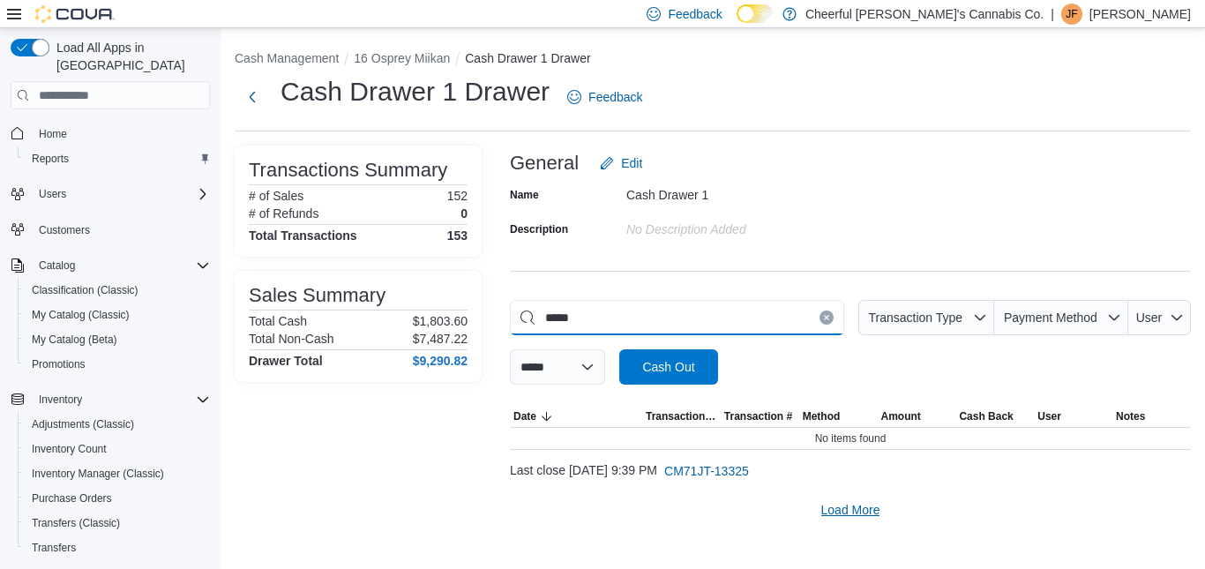
type input "*****"
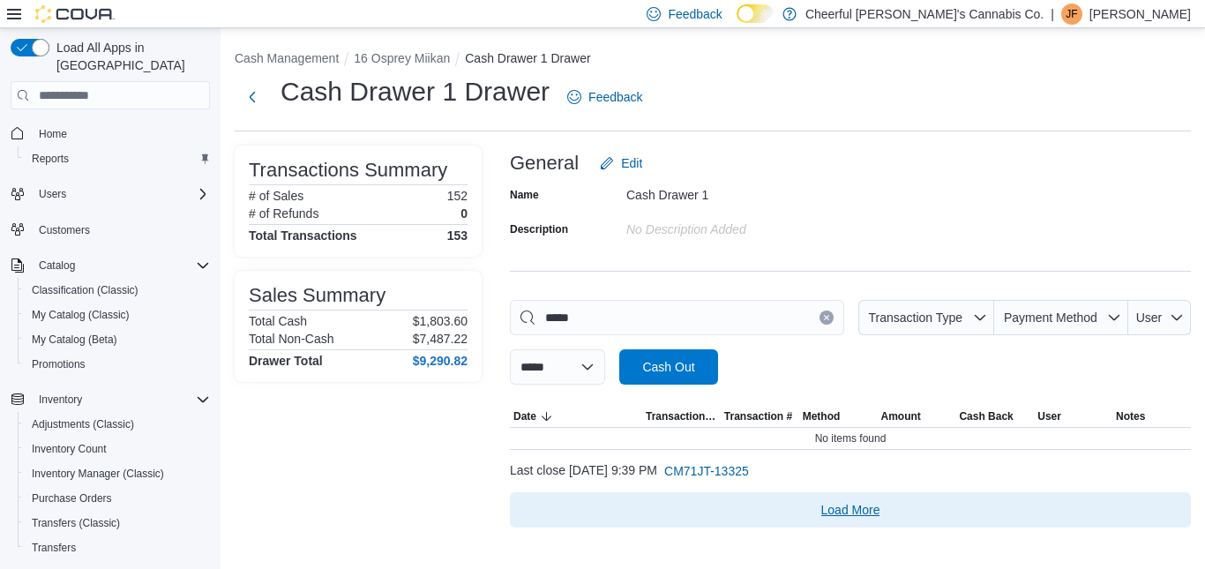
click at [849, 507] on span "Load More" at bounding box center [850, 510] width 59 height 18
